Goal: Navigation & Orientation: Find specific page/section

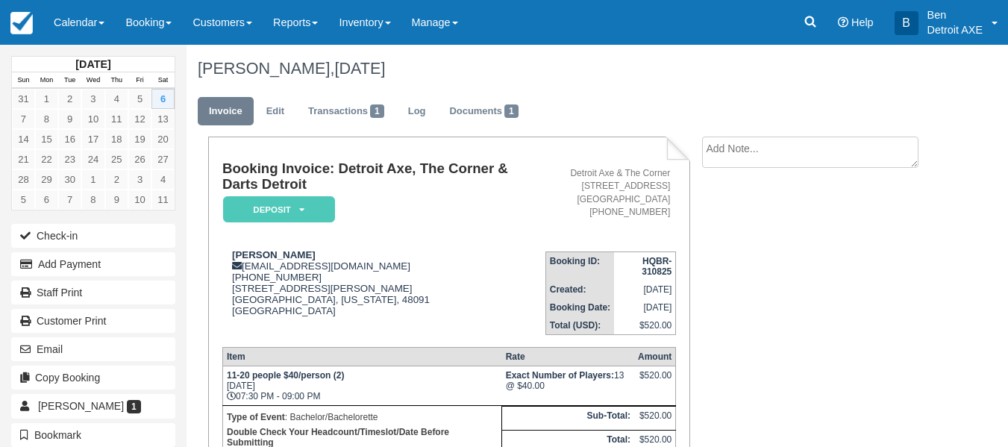
scroll to position [103, 0]
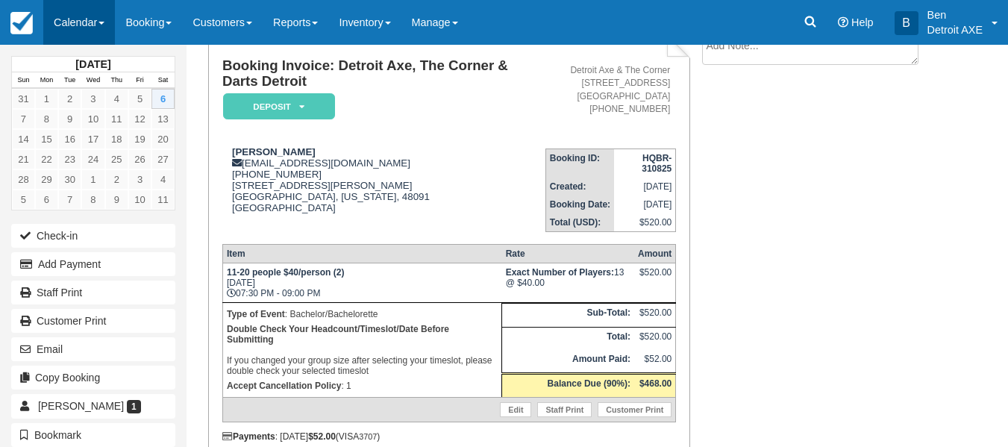
click at [101, 25] on link "Calendar" at bounding box center [79, 22] width 72 height 45
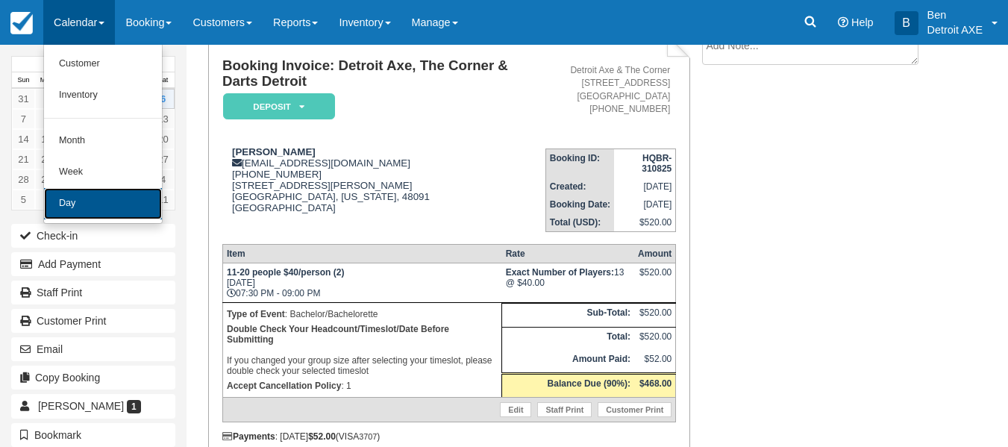
click at [94, 202] on link "Day" at bounding box center [103, 203] width 118 height 31
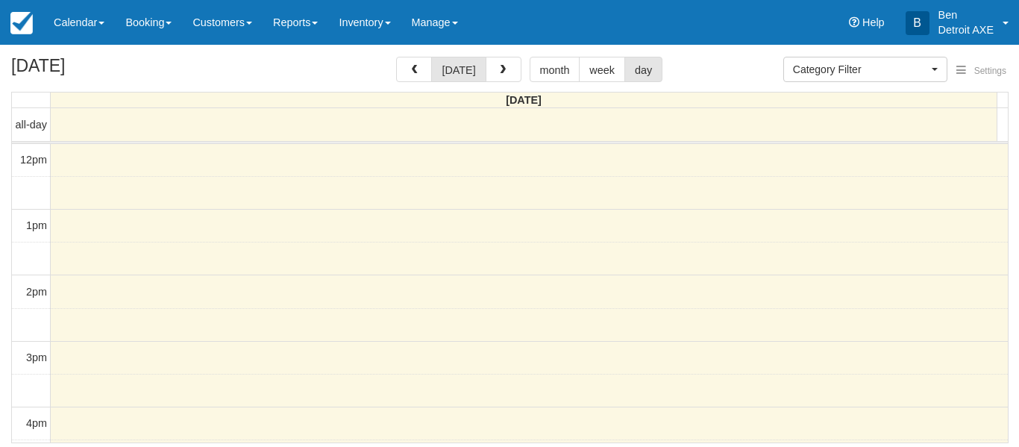
select select
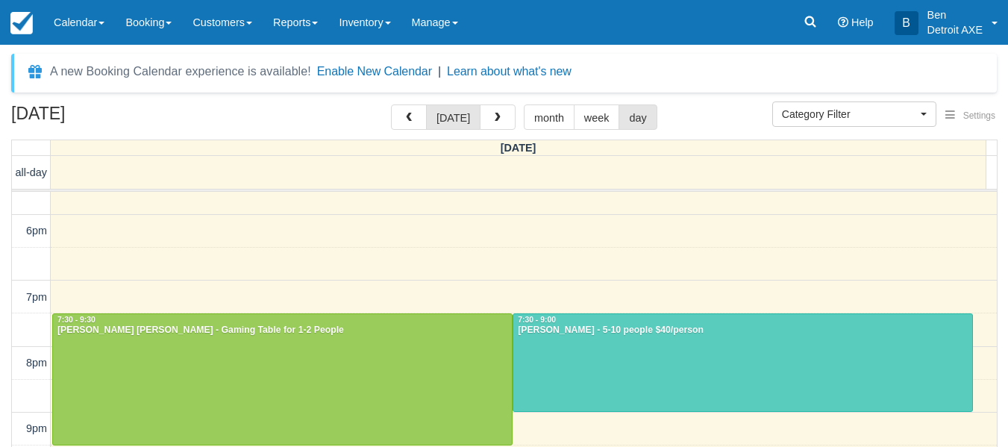
scroll to position [459, 0]
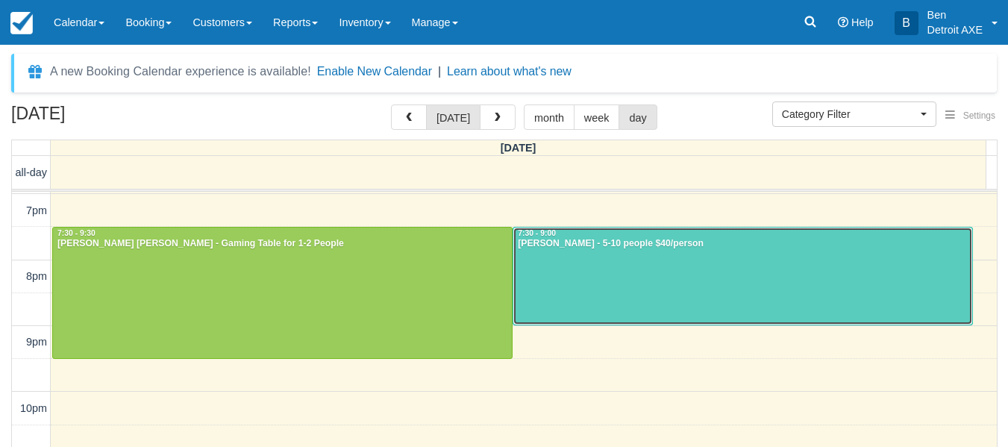
click at [575, 287] on div at bounding box center [742, 276] width 459 height 98
